Goal: Transaction & Acquisition: Purchase product/service

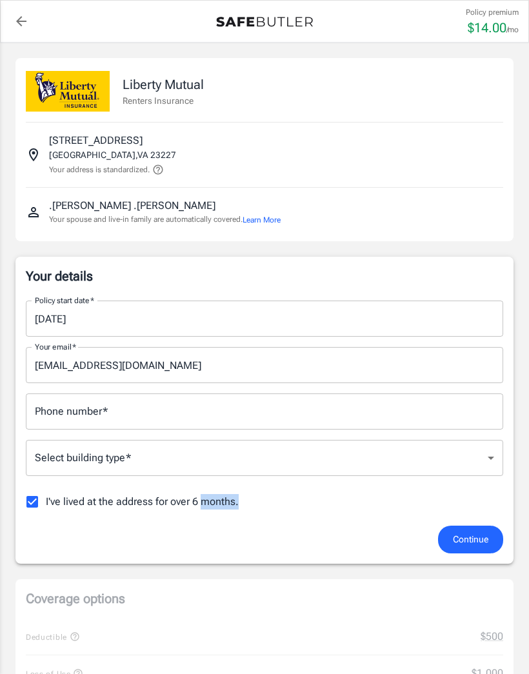
click at [337, 537] on div "Continue" at bounding box center [264, 540] width 493 height 28
click at [14, 25] on icon "back to quotes" at bounding box center [21, 21] width 15 height 15
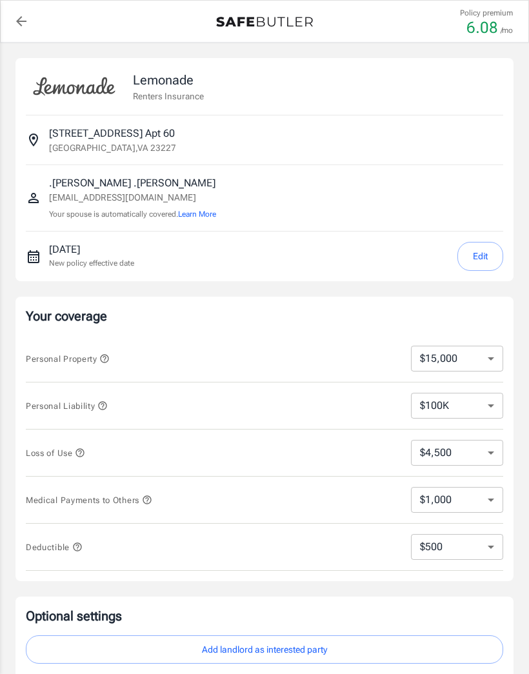
select select "15000"
select select "500"
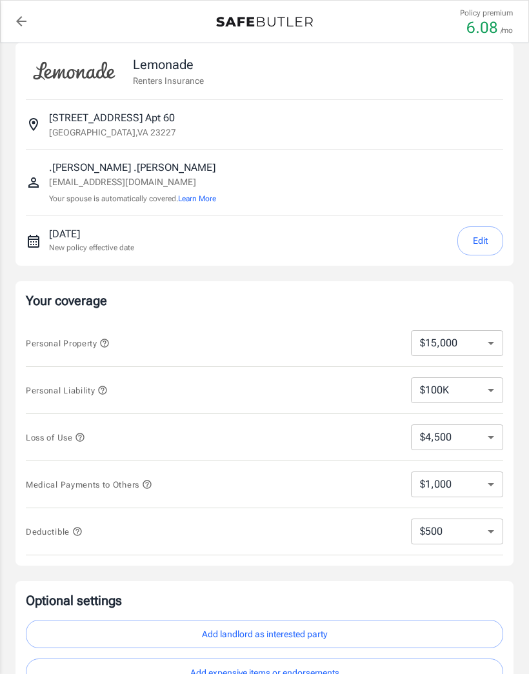
scroll to position [25, 0]
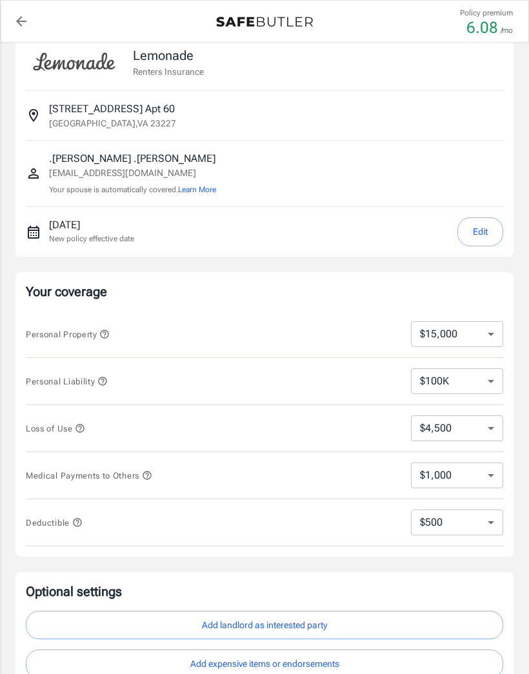
click at [469, 245] on button "Edit" at bounding box center [480, 231] width 46 height 29
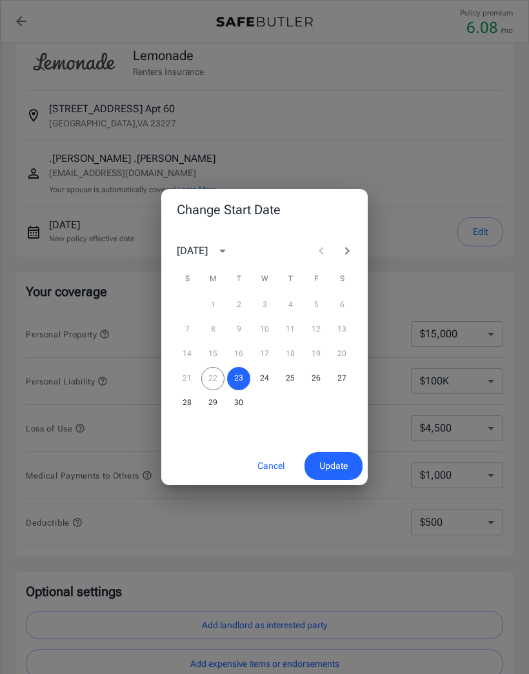
click at [468, 245] on div "Change Start Date September 2025 S M T W T F S 1 2 3 4 5 6 7 8 9 10 11 12 13 14…" at bounding box center [264, 337] width 529 height 674
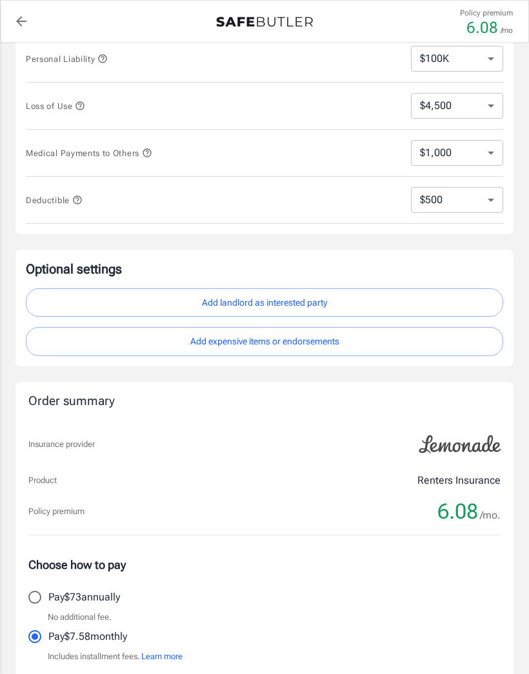
scroll to position [352, 0]
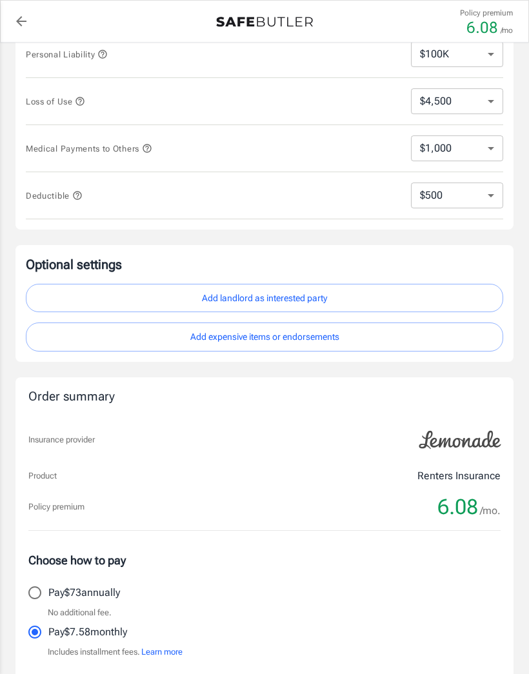
click at [359, 339] on button "Add expensive items or endorsements" at bounding box center [264, 337] width 477 height 29
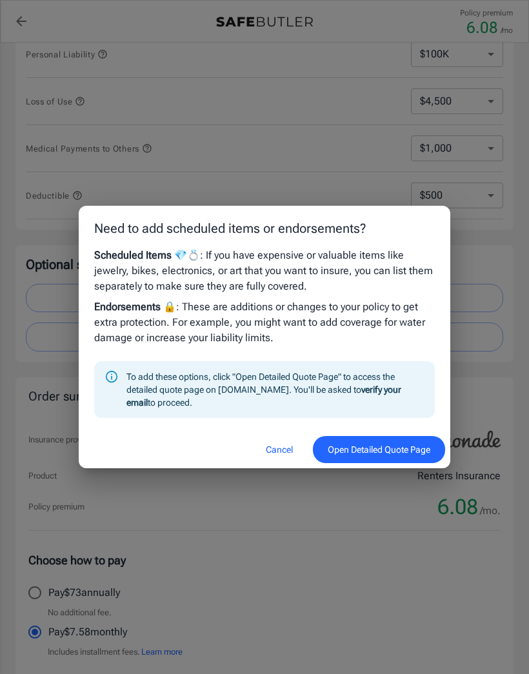
click at [355, 464] on button "Open Detailed Quote Page" at bounding box center [379, 450] width 132 height 28
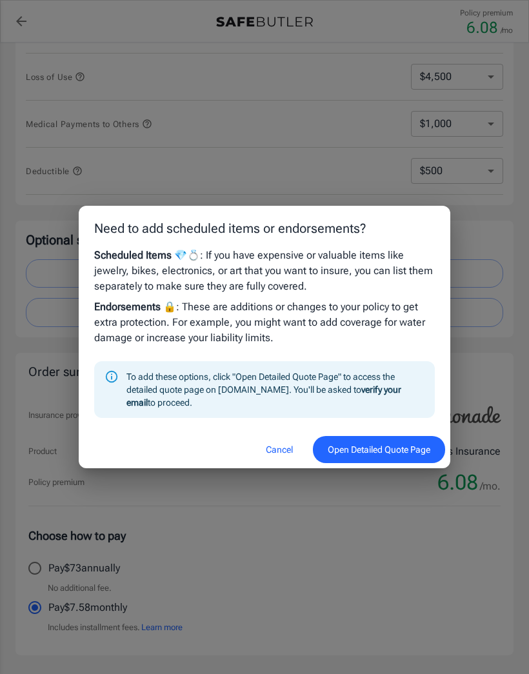
click at [283, 454] on button "Cancel" at bounding box center [279, 450] width 57 height 28
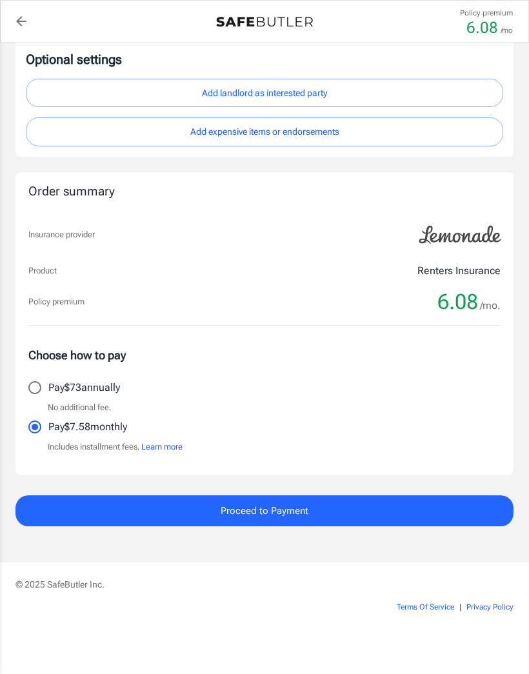
scroll to position [554, 0]
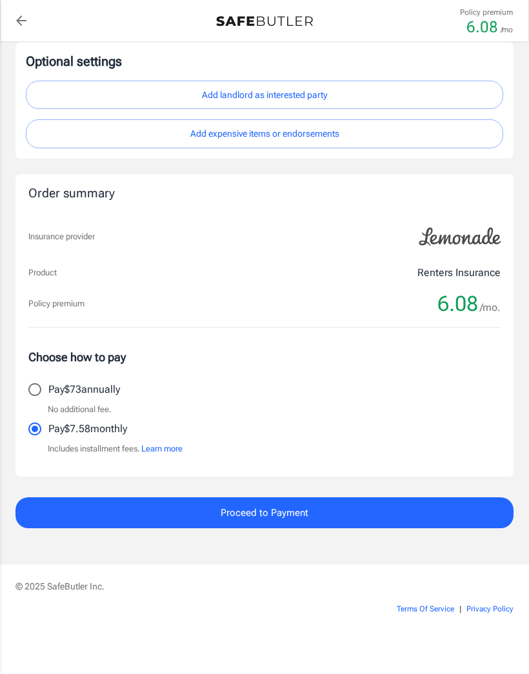
click at [279, 512] on span "Proceed to Payment" at bounding box center [265, 513] width 88 height 17
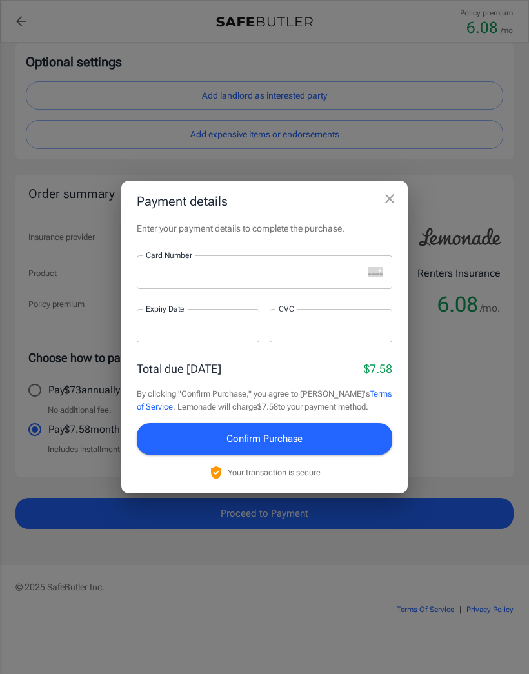
click at [386, 203] on icon "close" at bounding box center [389, 198] width 9 height 9
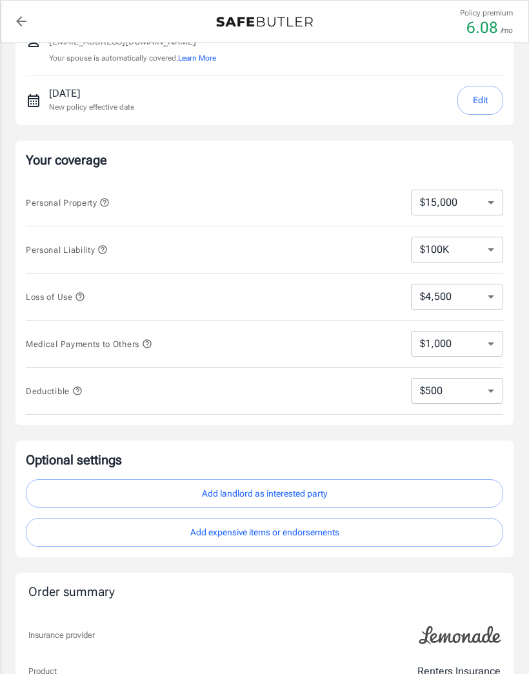
scroll to position [138, 0]
